Goal: Task Accomplishment & Management: Use online tool/utility

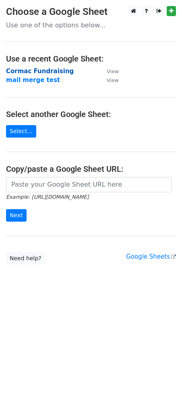
click at [41, 72] on strong "Cormac Fundraising" at bounding box center [40, 71] width 68 height 7
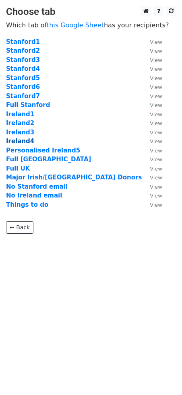
click at [22, 141] on strong "Ireland4" at bounding box center [20, 141] width 28 height 7
